Goal: Task Accomplishment & Management: Use online tool/utility

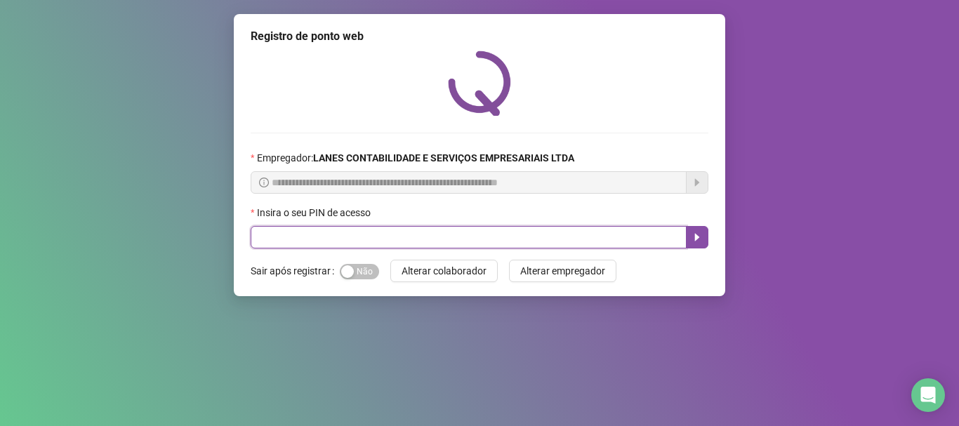
click at [352, 229] on input "text" at bounding box center [469, 237] width 436 height 22
type input "*****"
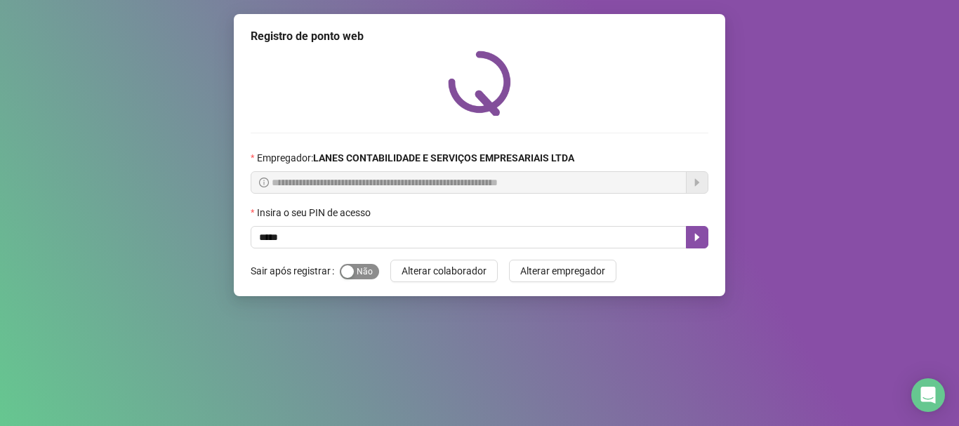
click at [345, 269] on div "button" at bounding box center [347, 271] width 13 height 13
click at [366, 271] on div "button" at bounding box center [371, 271] width 13 height 13
click at [695, 234] on icon "caret-right" at bounding box center [697, 238] width 5 height 8
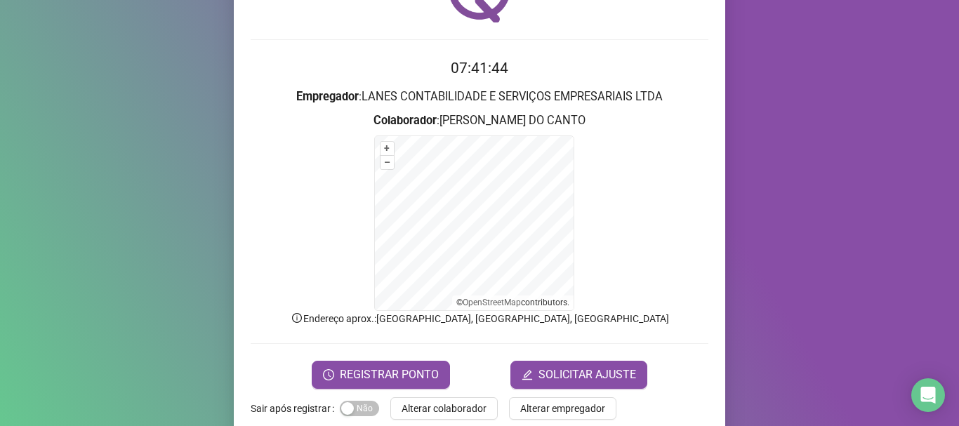
scroll to position [117, 0]
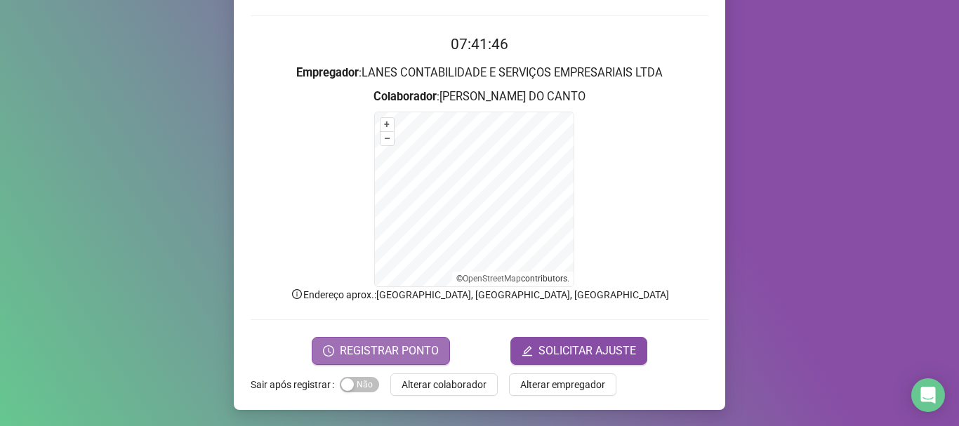
click at [389, 347] on span "REGISTRAR PONTO" at bounding box center [389, 350] width 99 height 17
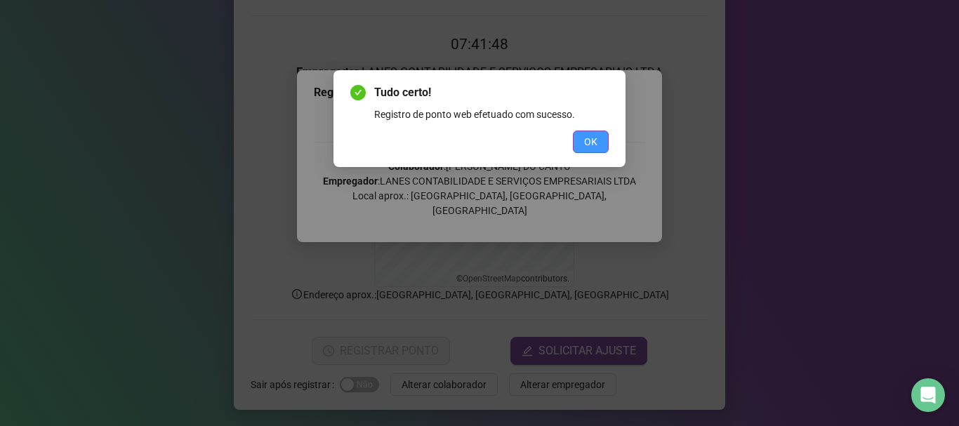
click at [599, 149] on button "OK" at bounding box center [591, 142] width 36 height 22
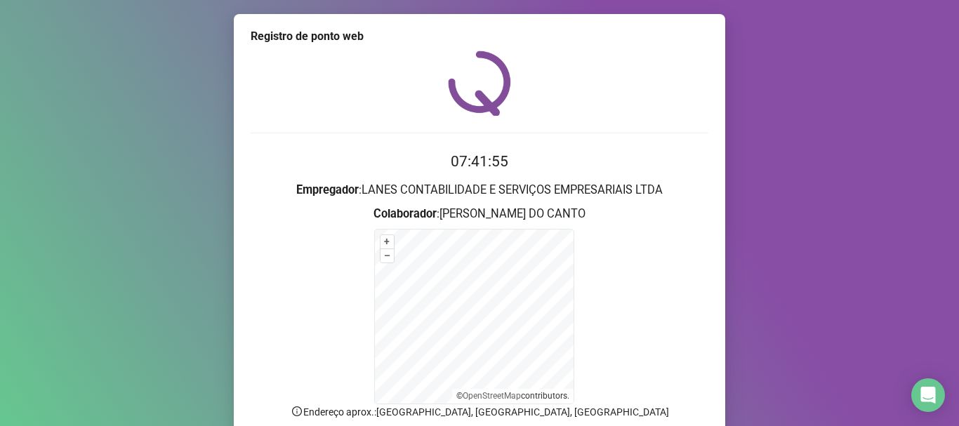
scroll to position [118, 0]
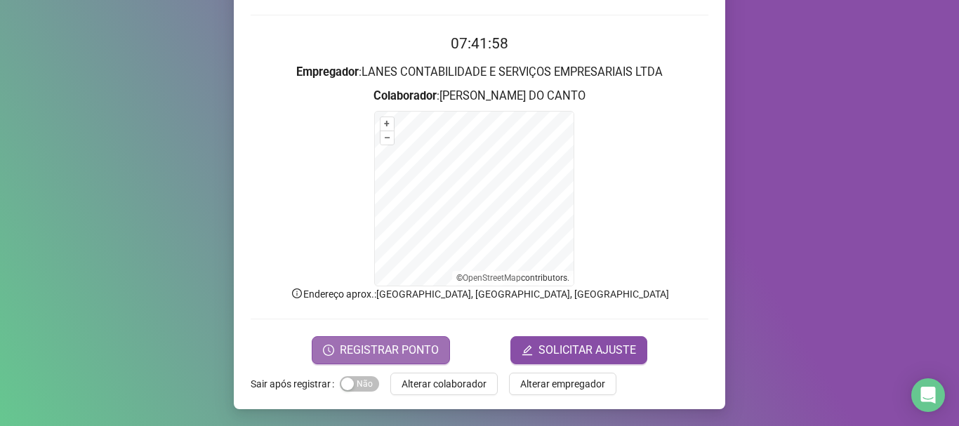
click at [367, 345] on span "REGISTRAR PONTO" at bounding box center [389, 350] width 99 height 17
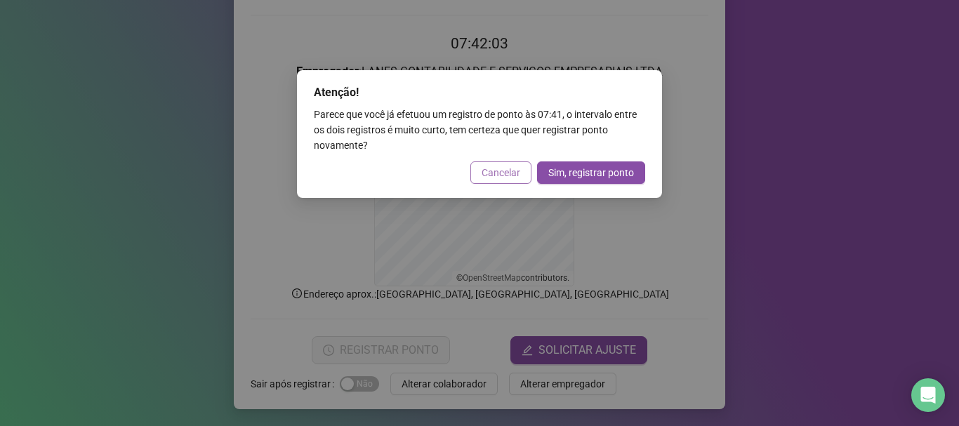
click at [503, 176] on span "Cancelar" at bounding box center [500, 172] width 39 height 15
